Goal: Task Accomplishment & Management: Use online tool/utility

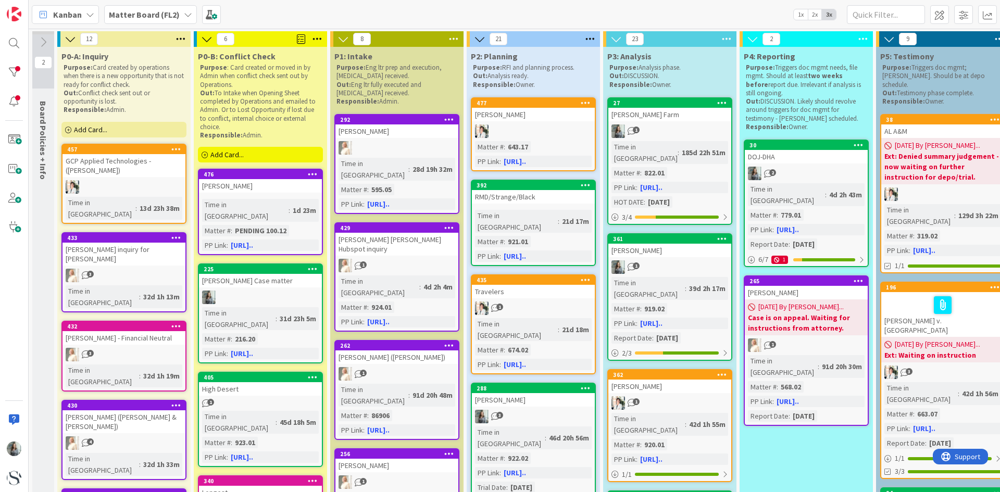
click at [94, 132] on span "Add Card..." at bounding box center [90, 129] width 33 height 9
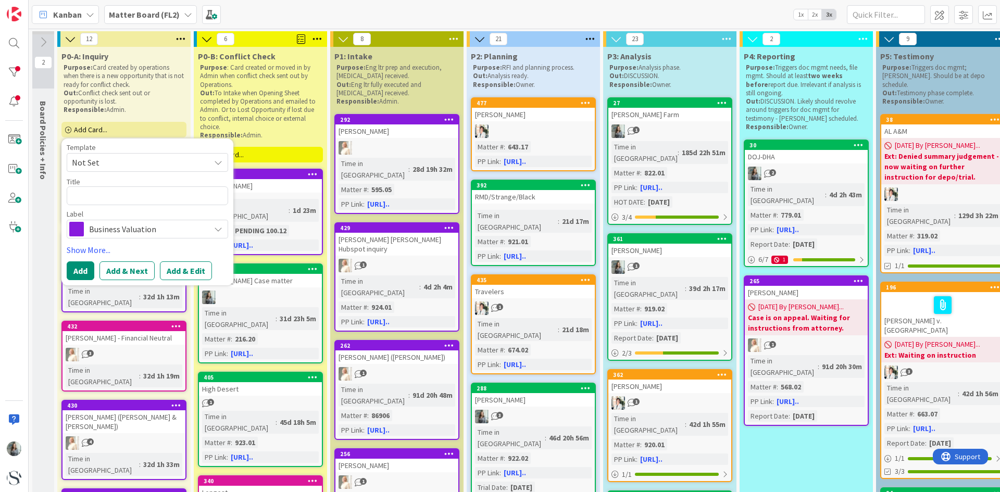
click at [90, 194] on textarea at bounding box center [147, 195] width 161 height 19
click at [95, 228] on span "Business Valuation" at bounding box center [147, 229] width 116 height 15
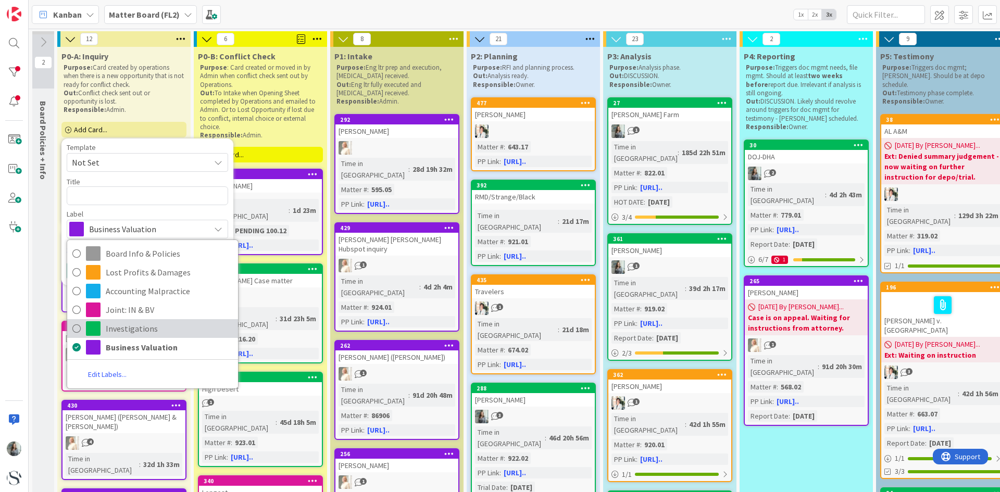
click at [76, 335] on icon at bounding box center [76, 329] width 8 height 16
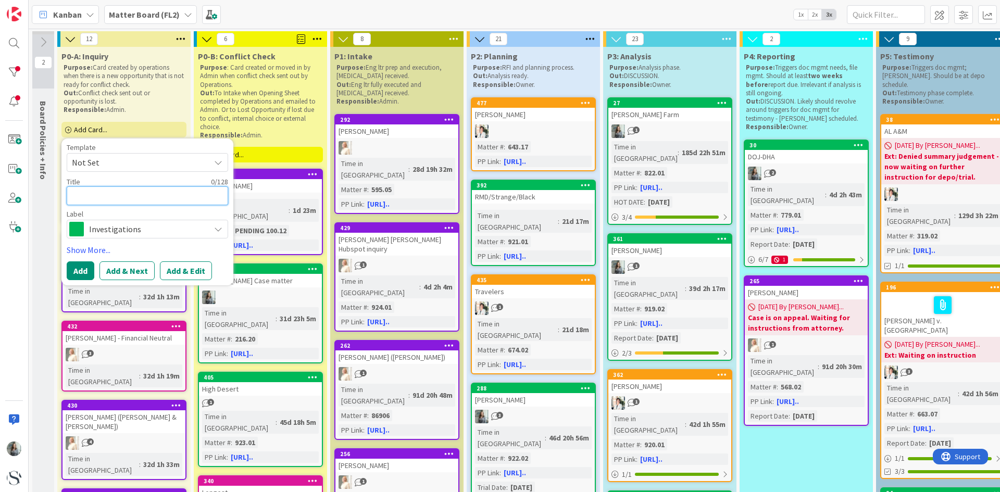
click at [94, 196] on textarea at bounding box center [147, 195] width 161 height 19
type textarea "x"
type textarea "A"
type textarea "x"
type textarea "An"
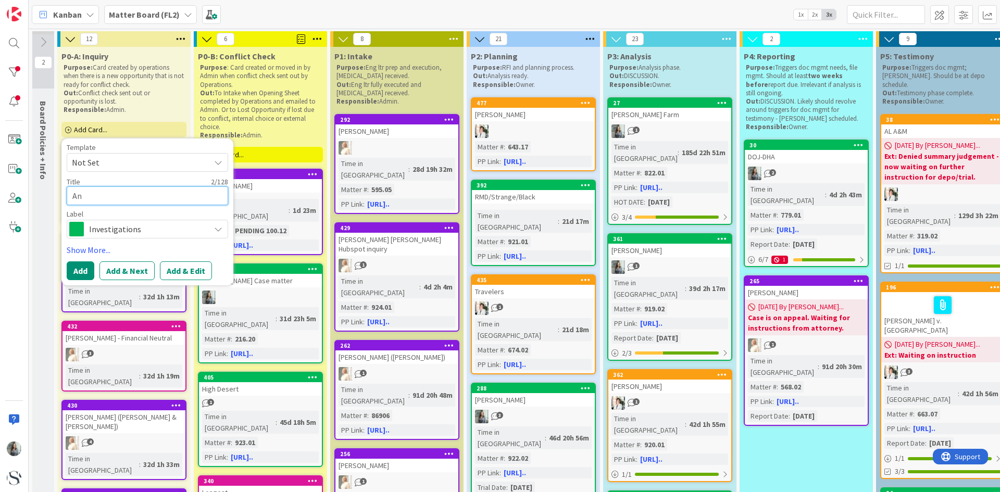
type textarea "x"
type textarea "And"
type textarea "x"
type textarea "Andr"
type textarea "x"
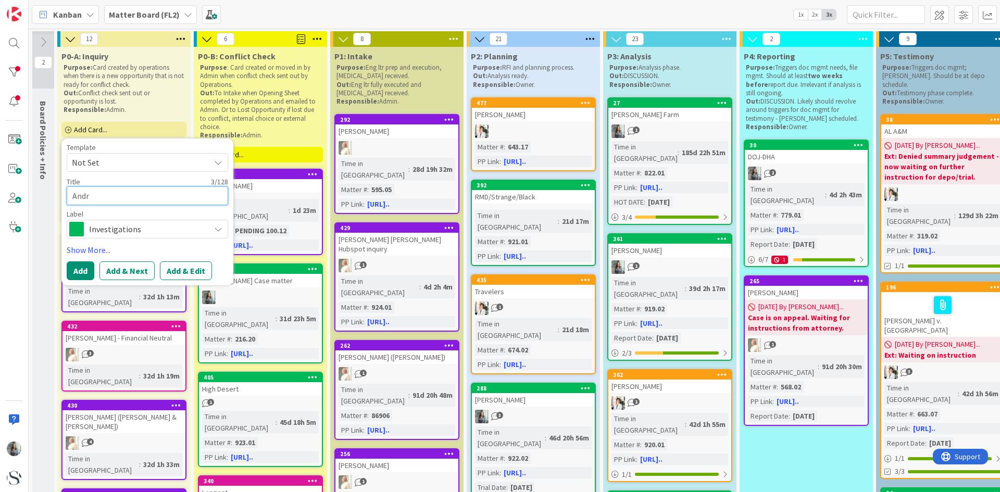
type textarea "[PERSON_NAME]"
type textarea "x"
type textarea "[PERSON_NAME]"
type textarea "x"
type textarea "[PERSON_NAME]"
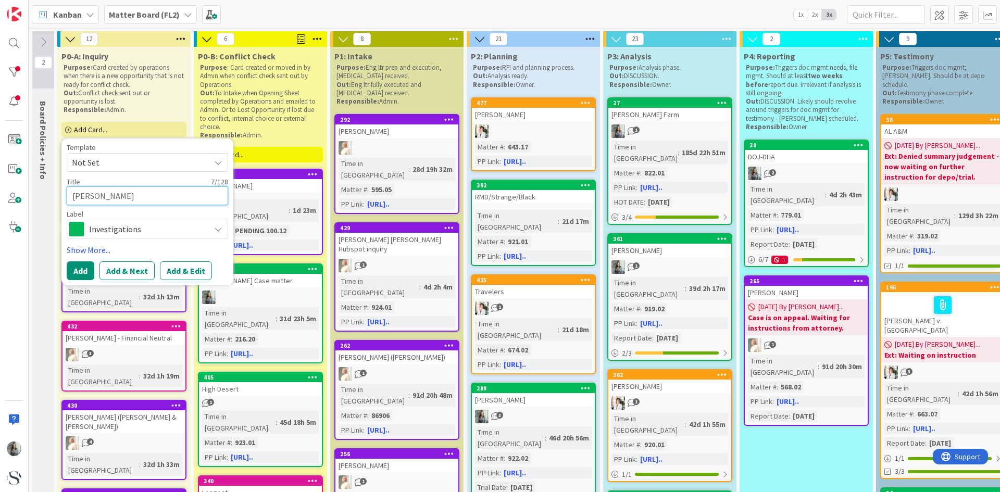
type textarea "x"
type textarea "[PERSON_NAME]"
type textarea "x"
type textarea "[PERSON_NAME]"
type textarea "x"
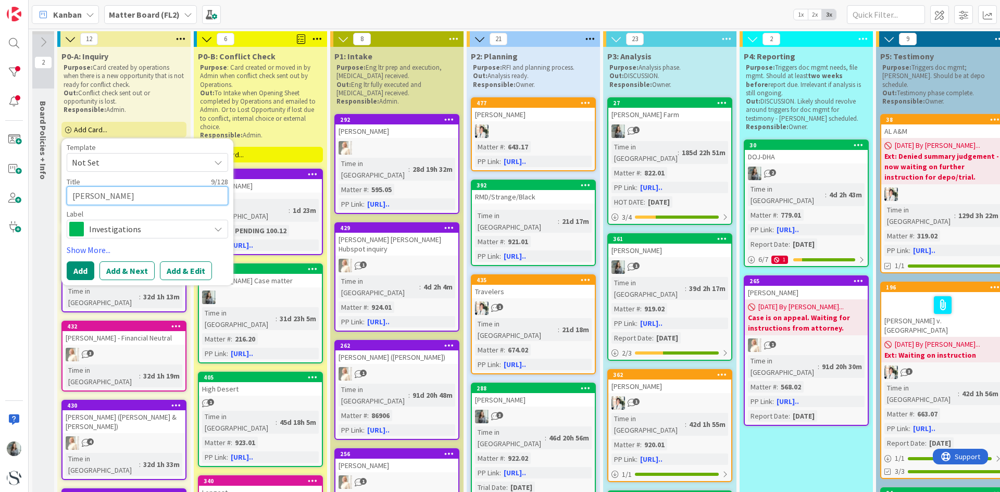
type textarea "[PERSON_NAME]"
type textarea "x"
type textarea "[PERSON_NAME]"
type textarea "x"
type textarea "[PERSON_NAME]"
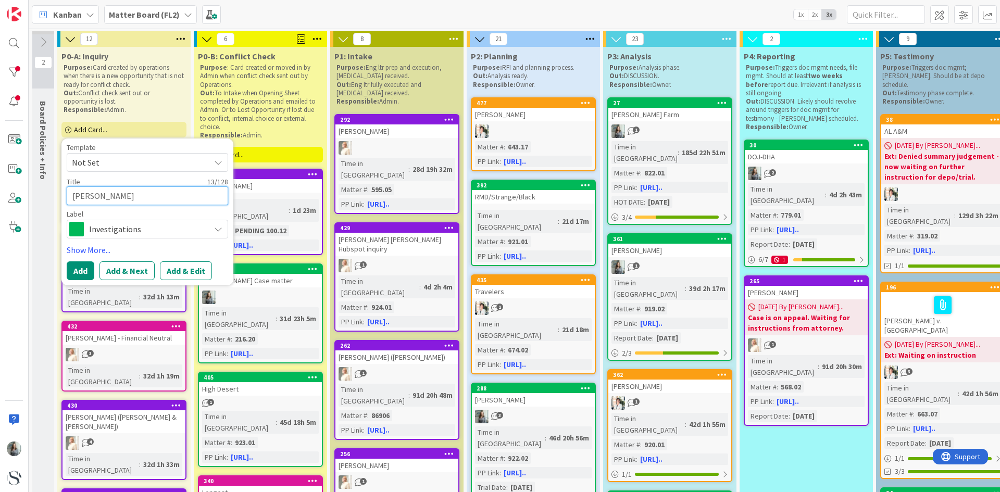
type textarea "x"
type textarea "[PERSON_NAME] q"
type textarea "x"
type textarea "[PERSON_NAME]"
type textarea "x"
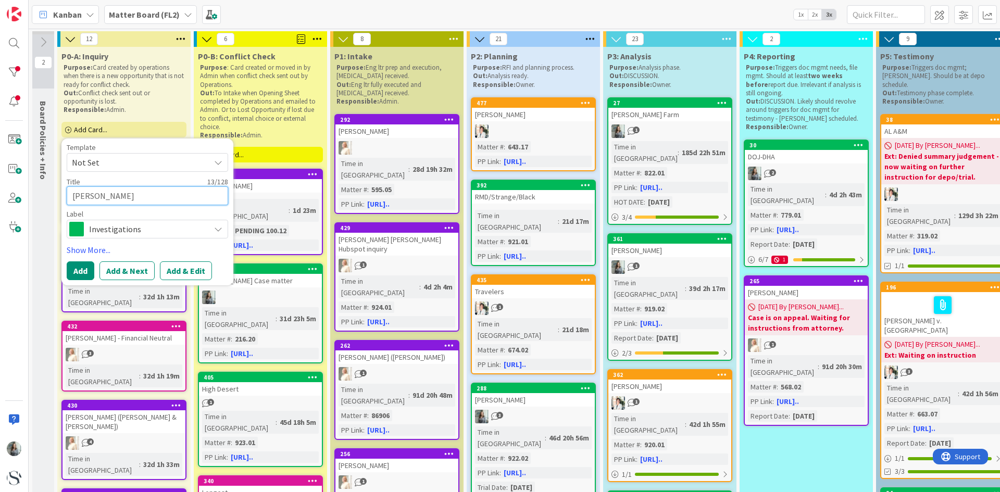
type textarea "[PERSON_NAME] i"
type textarea "x"
type textarea "[PERSON_NAME] in"
type textarea "x"
type textarea "[PERSON_NAME] inq"
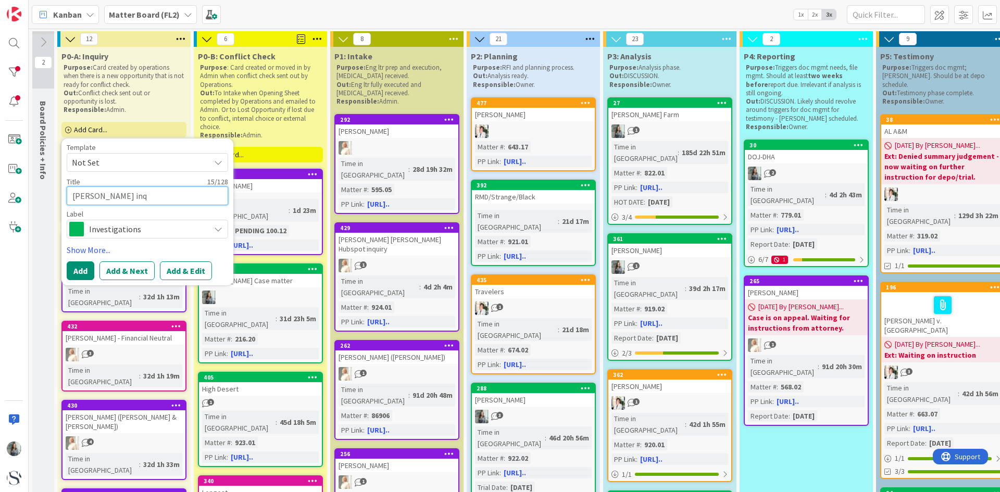
type textarea "x"
type textarea "[PERSON_NAME] inqu"
type textarea "x"
type textarea "[PERSON_NAME] inquir"
type textarea "x"
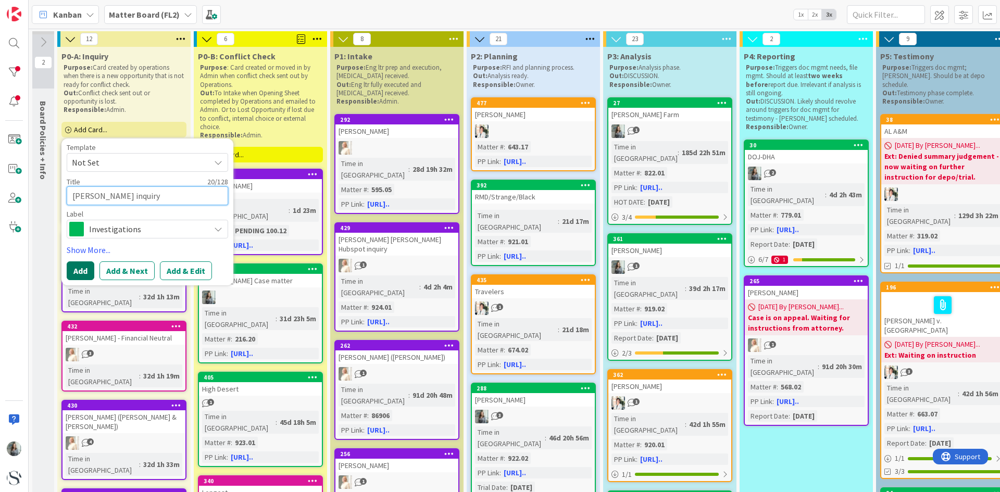
type textarea "[PERSON_NAME] inquiry"
click at [89, 266] on button "Add" at bounding box center [81, 270] width 28 height 19
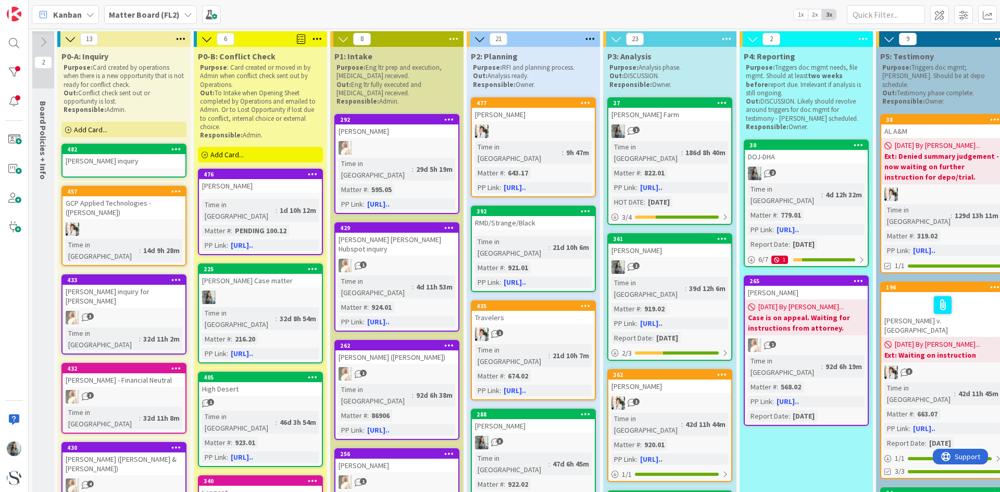
click at [130, 163] on div "[PERSON_NAME] inquiry" at bounding box center [123, 161] width 123 height 14
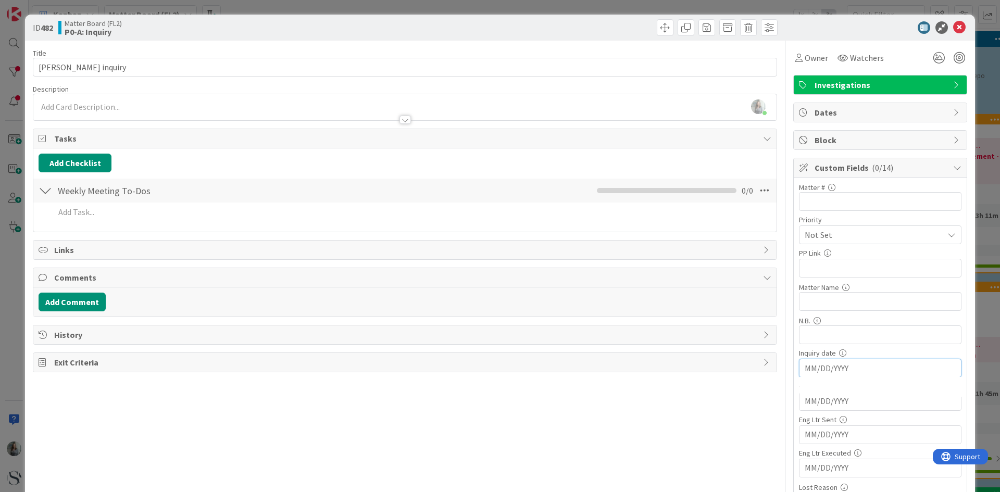
click at [820, 370] on input "MM/DD/YYYY" at bounding box center [880, 368] width 151 height 18
click at [856, 452] on td "9" at bounding box center [862, 452] width 20 height 20
type input "[DATE]"
click at [808, 57] on span "Owner" at bounding box center [816, 58] width 23 height 12
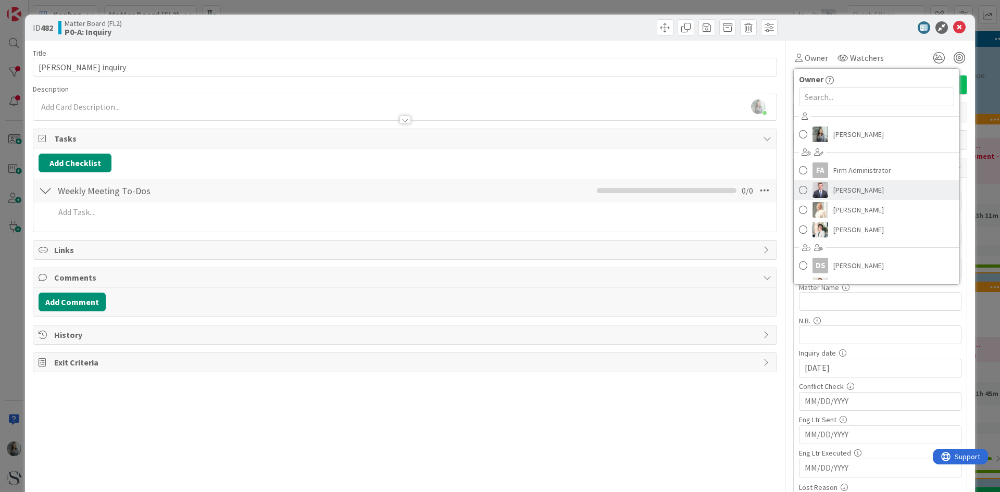
click at [799, 193] on span at bounding box center [803, 190] width 8 height 16
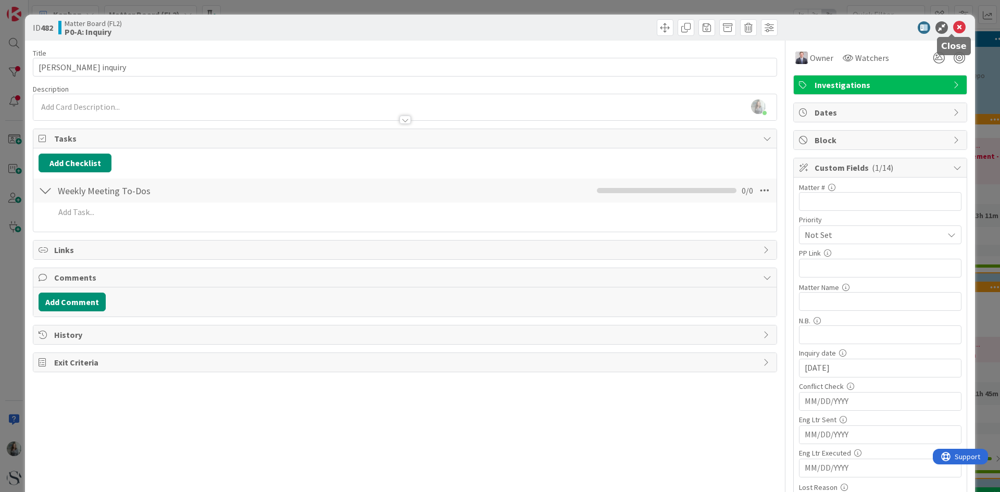
click at [953, 30] on icon at bounding box center [959, 27] width 12 height 12
